Goal: Find contact information: Find contact information

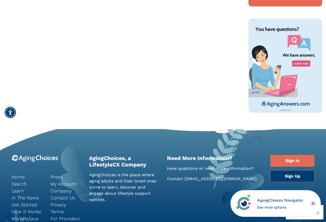
scroll to position [360, 0]
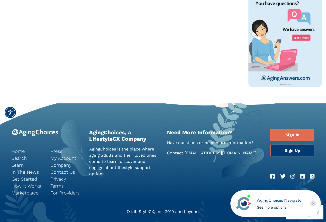
click at [66, 171] on link "Contact Us" at bounding box center [65, 172] width 31 height 7
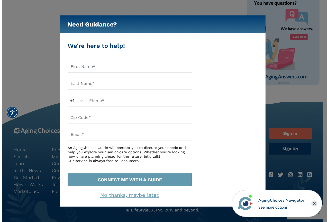
scroll to position [309, 0]
